Goal: Task Accomplishment & Management: Manage account settings

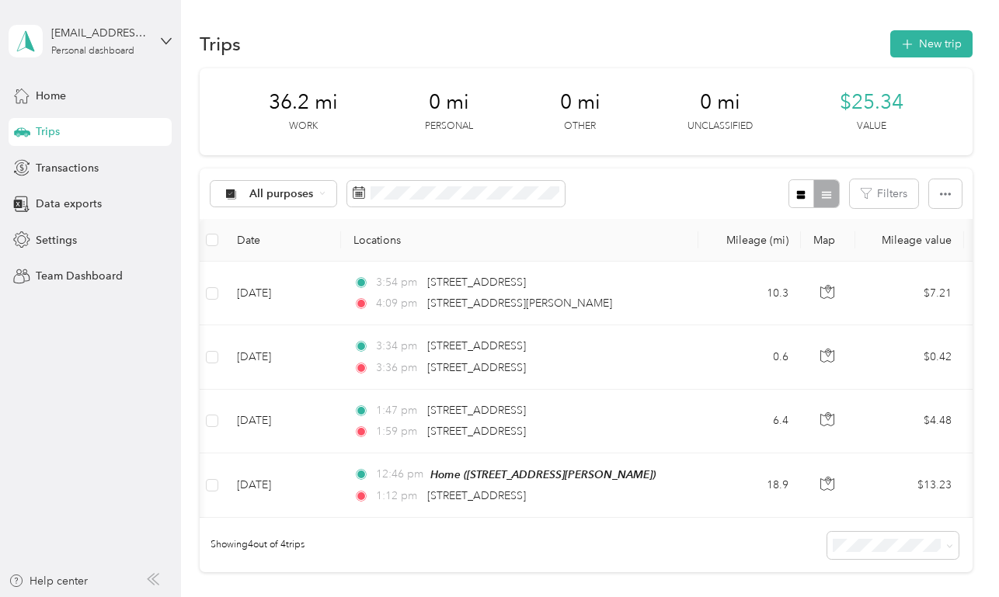
scroll to position [0, 89]
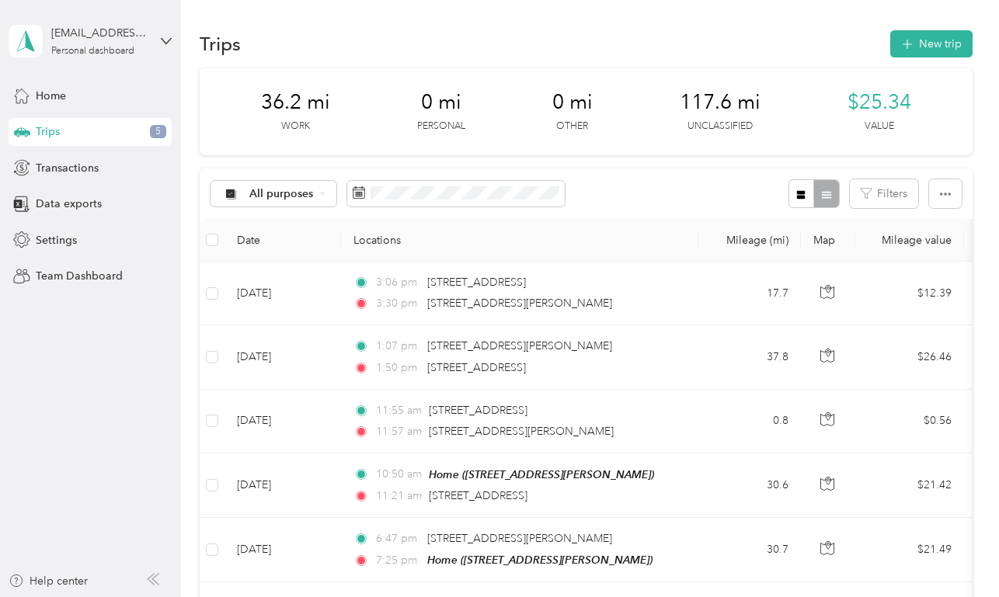
click at [607, 45] on div "Trips New trip" at bounding box center [586, 43] width 772 height 33
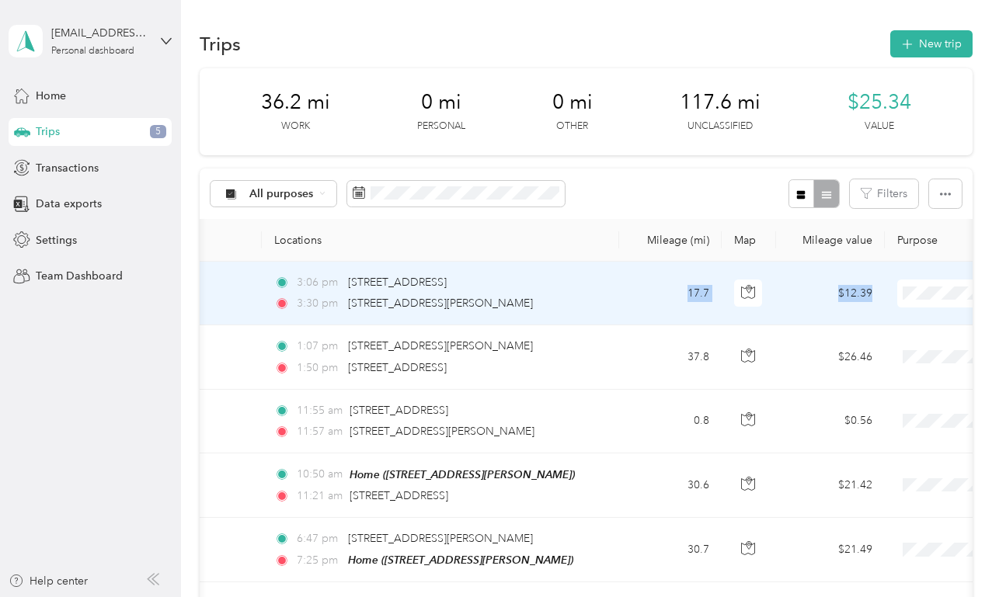
scroll to position [0, 109]
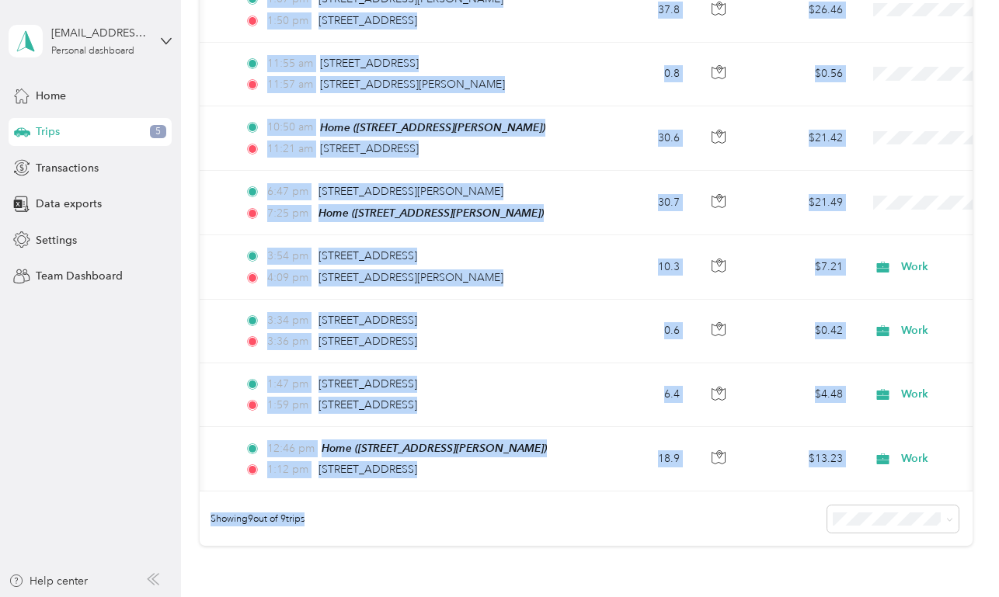
drag, startPoint x: 705, startPoint y: 291, endPoint x: 933, endPoint y: 595, distance: 379.5
click at [20, 10] on section "kateemcd4@gmail.com Personal dashboard Home Trips 5 Transactions Data exports S…" at bounding box center [495, 298] width 991 height 597
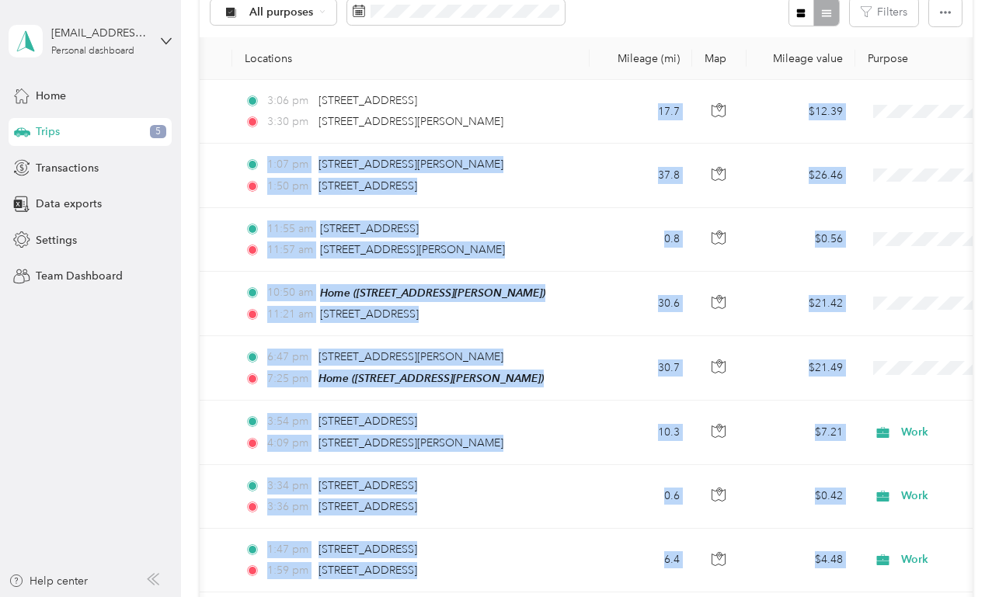
scroll to position [179, 0]
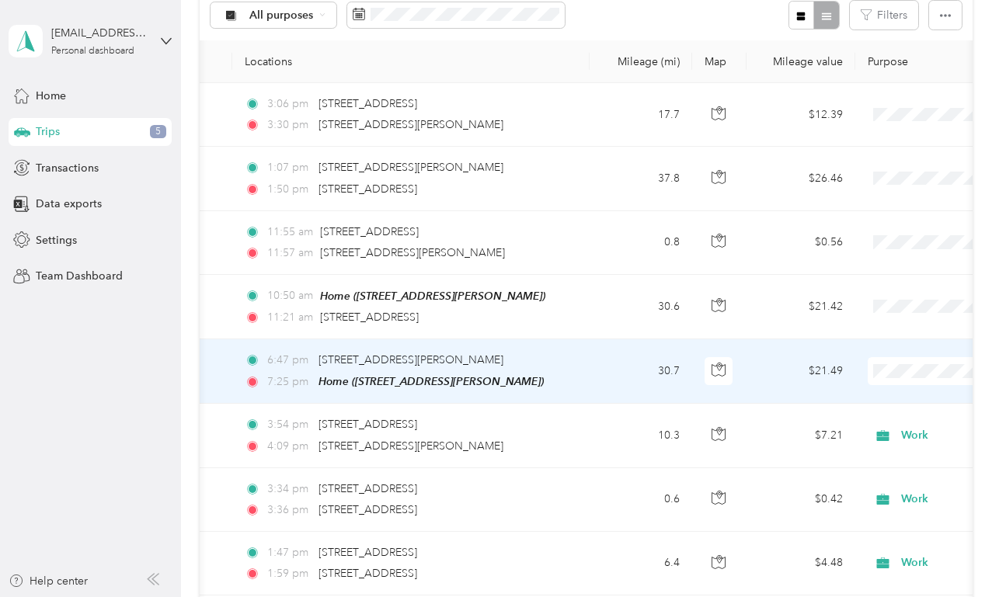
click at [910, 154] on li "Work" at bounding box center [902, 145] width 193 height 27
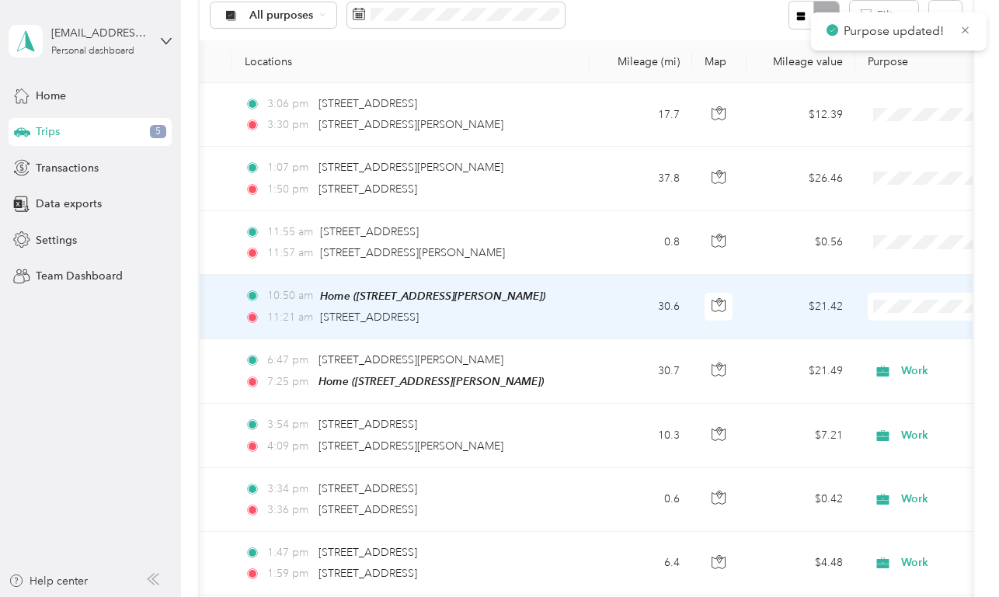
click at [916, 332] on span "Work" at bounding box center [917, 336] width 144 height 16
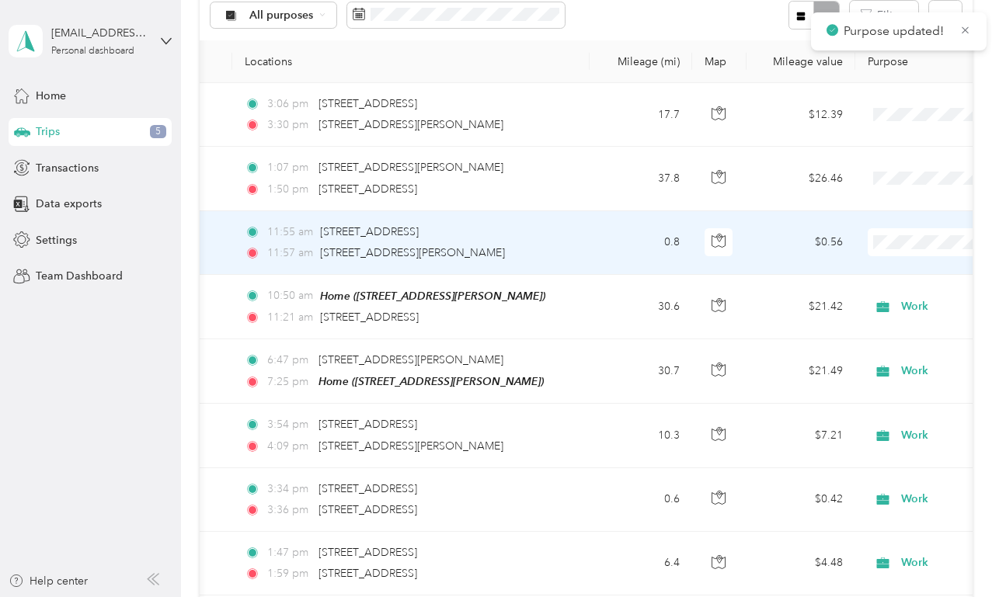
click at [906, 266] on span "Work" at bounding box center [917, 271] width 144 height 16
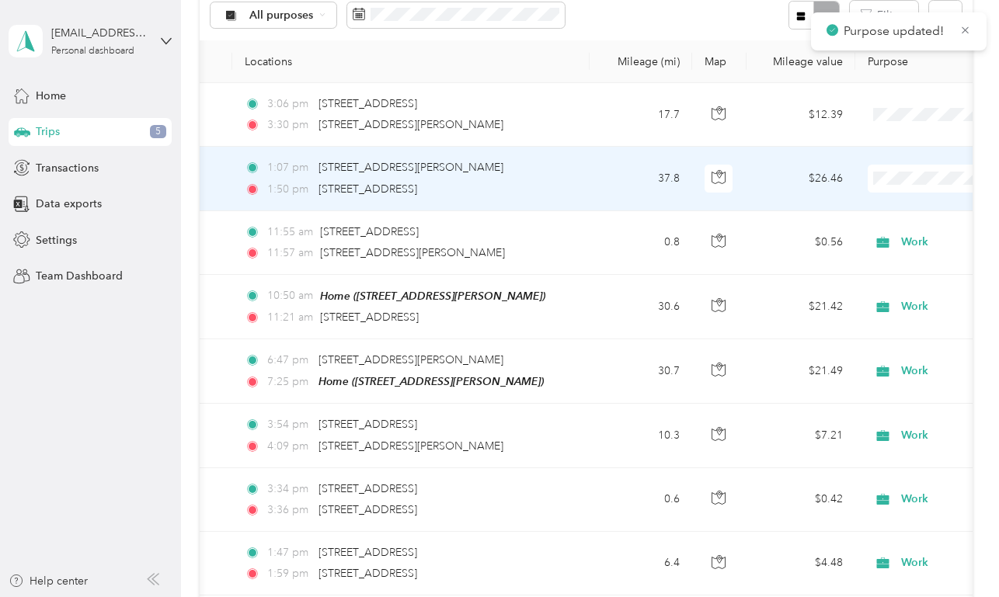
click at [906, 200] on span "Work" at bounding box center [917, 208] width 144 height 16
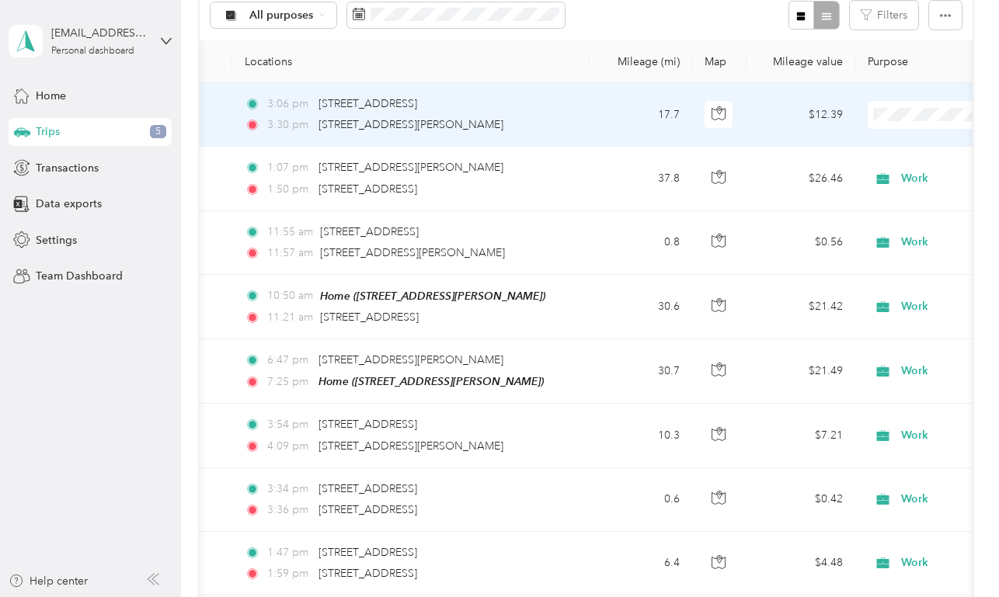
click at [906, 124] on span at bounding box center [964, 115] width 193 height 28
click at [890, 139] on span "Work" at bounding box center [917, 144] width 144 height 16
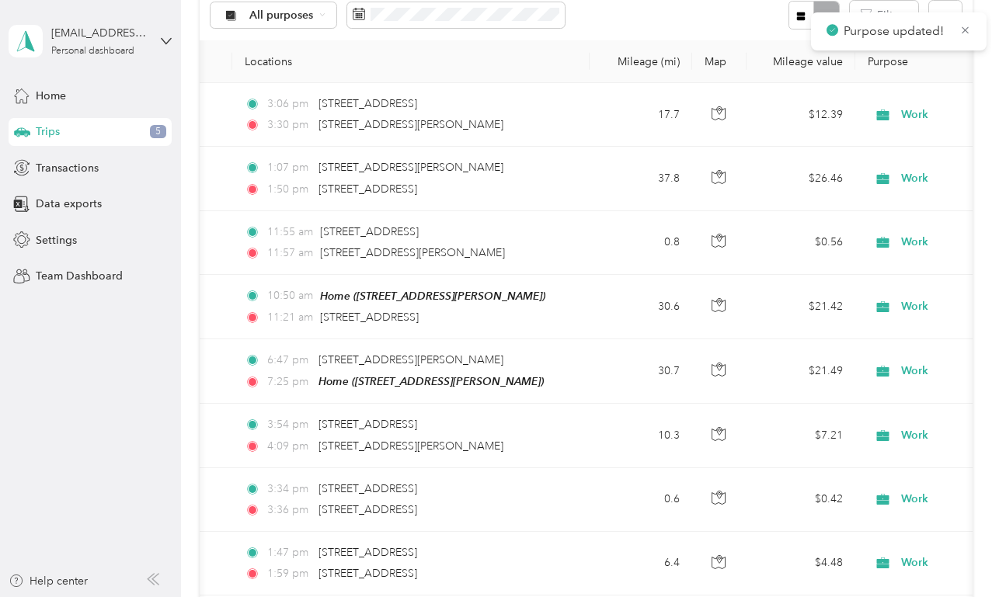
click at [990, 161] on div "Trips New trip 153.8 mi Work 0 mi Personal 0 mi Other 0 mi Unclassified $107.66…" at bounding box center [586, 337] width 810 height 1032
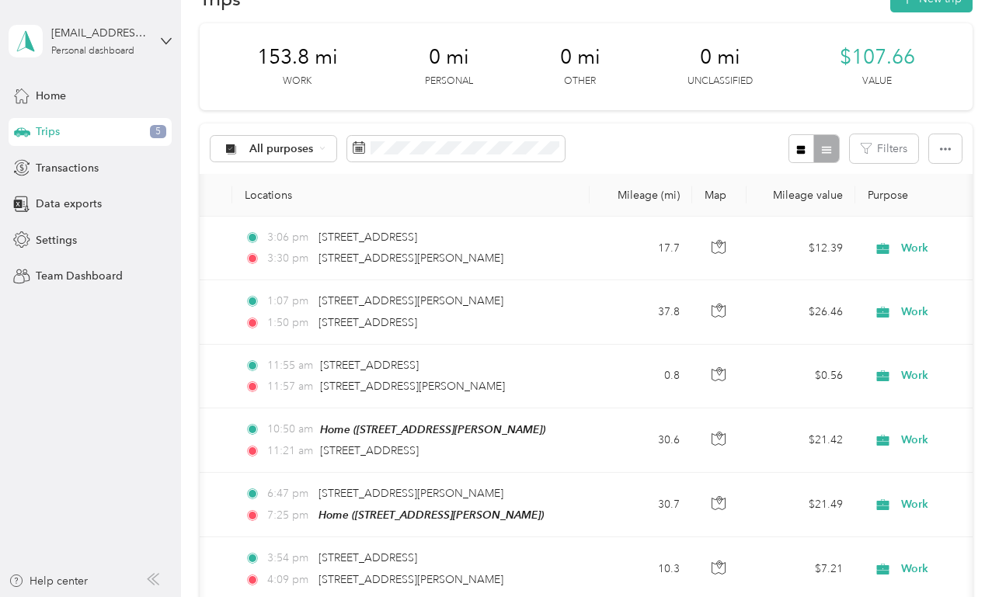
scroll to position [0, 0]
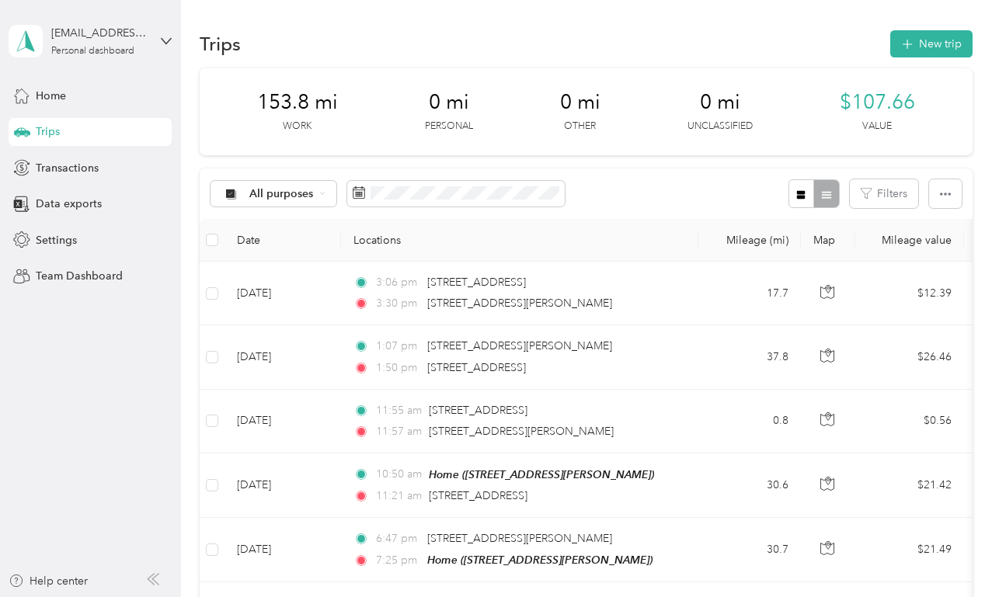
click at [780, 33] on div "Trips New trip" at bounding box center [586, 43] width 772 height 33
